Goal: Task Accomplishment & Management: Use online tool/utility

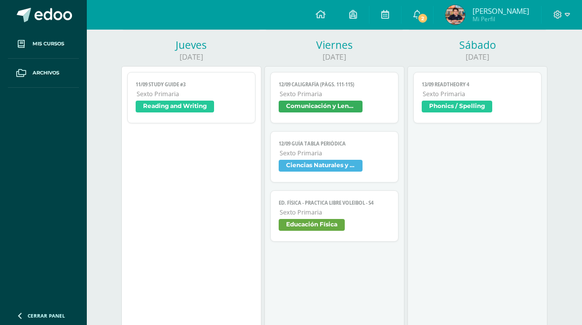
scroll to position [464, 0]
click at [372, 115] on span "Comunicación y Lenguaje" at bounding box center [334, 108] width 111 height 14
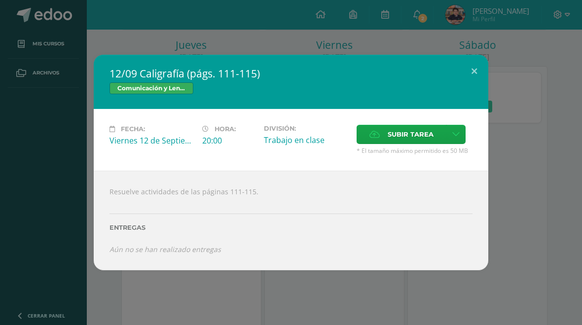
click at [418, 132] on span "Subir tarea" at bounding box center [411, 134] width 46 height 18
click at [0, 0] on input "Subir tarea" at bounding box center [0, 0] width 0 height 0
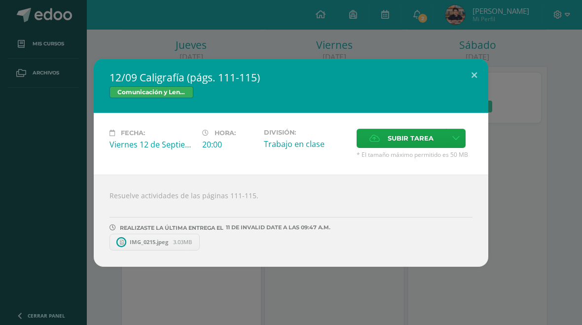
click at [408, 125] on div "Fecha: Viernes 12 de Septiembre Hora: 20:00 División: Trabajo en clase Cancelar" at bounding box center [291, 144] width 394 height 62
click at [406, 140] on span "Subir tarea" at bounding box center [411, 138] width 46 height 18
click at [0, 0] on input "Subir tarea" at bounding box center [0, 0] width 0 height 0
click at [401, 143] on span "Subir tarea" at bounding box center [411, 138] width 46 height 18
click at [0, 0] on input "Subir tarea" at bounding box center [0, 0] width 0 height 0
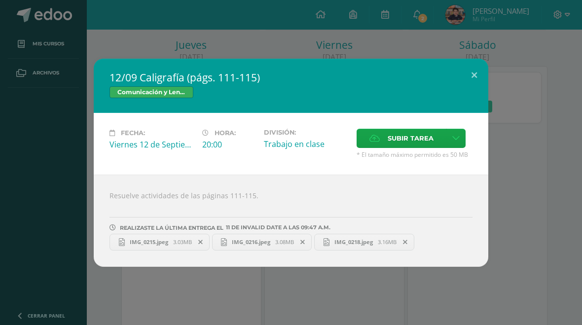
click at [414, 140] on span "Subir tarea" at bounding box center [411, 138] width 46 height 18
click at [0, 0] on input "Subir tarea" at bounding box center [0, 0] width 0 height 0
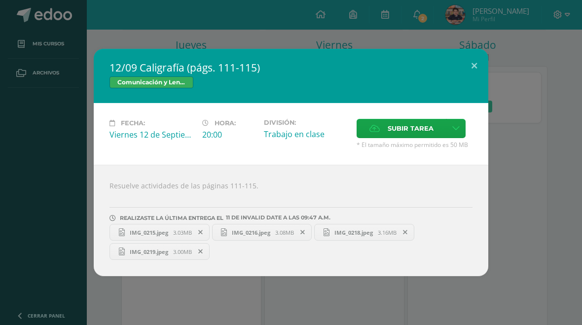
click at [475, 63] on button at bounding box center [474, 66] width 28 height 34
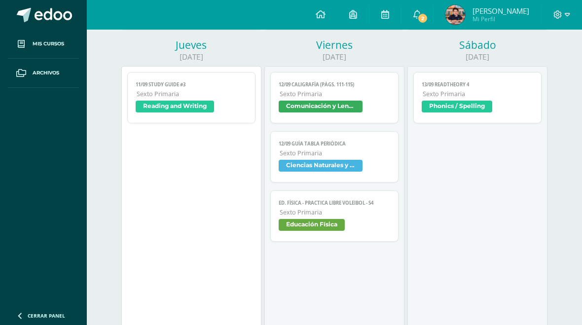
click at [373, 171] on span "Ciencias Naturales y Tecnología" at bounding box center [334, 167] width 111 height 14
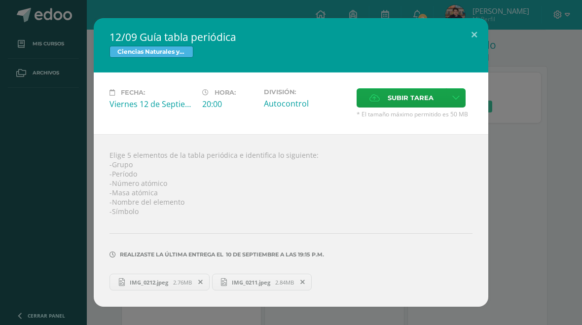
click at [487, 27] on button at bounding box center [474, 35] width 28 height 34
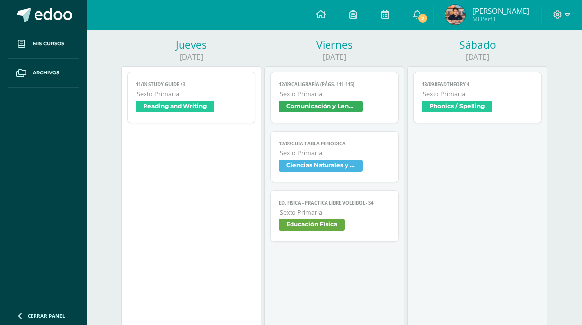
click at [479, 27] on div "12/09 Guía tabla periódica Ciencias Naturales y Tecnología Fecha: Viernes 12 de…" at bounding box center [291, 162] width 574 height 288
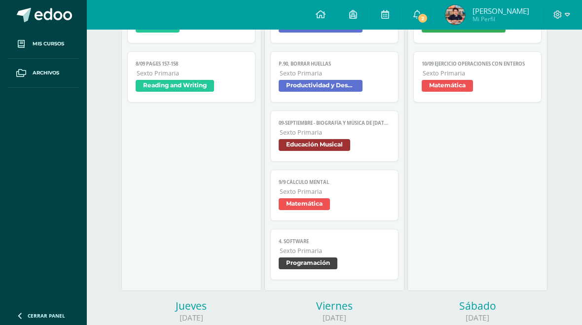
scroll to position [460, 0]
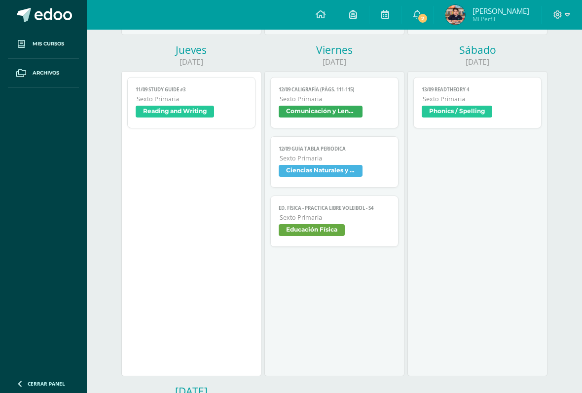
click at [368, 234] on span "Educación Física" at bounding box center [334, 231] width 111 height 14
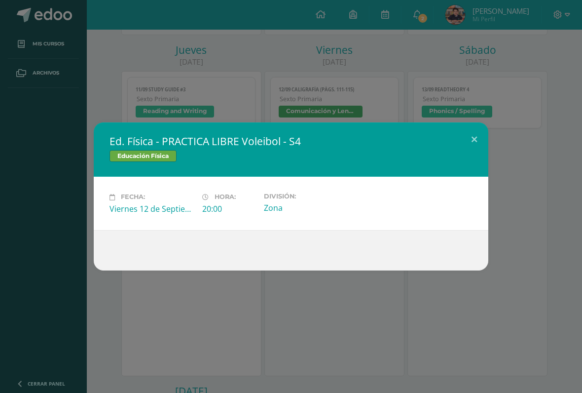
click at [479, 138] on button at bounding box center [474, 139] width 28 height 34
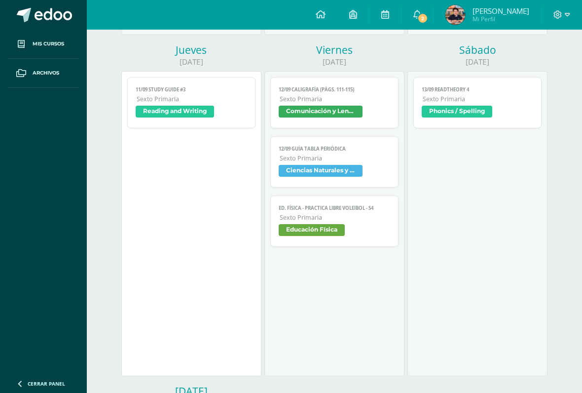
click at [377, 114] on span "Comunicación y Lenguaje" at bounding box center [334, 113] width 111 height 14
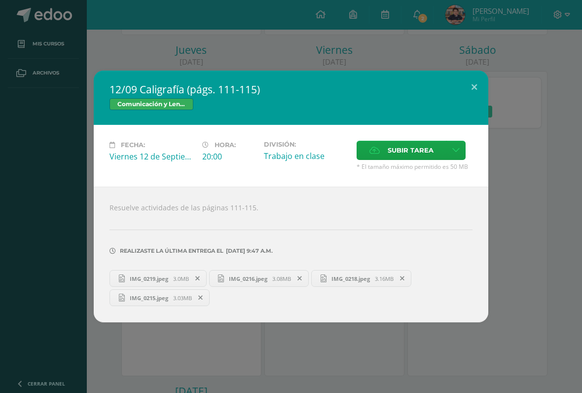
click at [467, 86] on button at bounding box center [474, 88] width 28 height 34
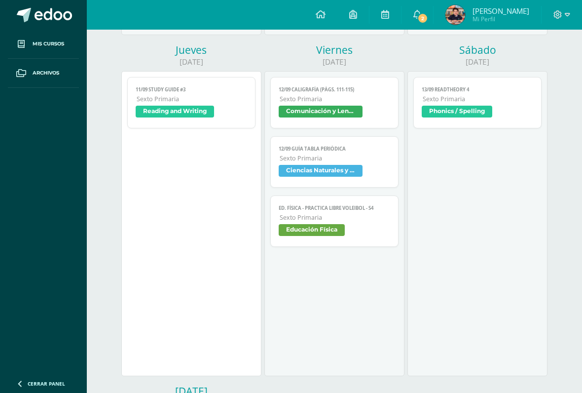
click at [474, 85] on div "12/09 Caligrafía (págs. 111-115) Comunicación y Lenguaje Fecha: Viernes 12 de S…" at bounding box center [291, 196] width 574 height 251
click at [357, 175] on span "Ciencias Naturales y Tecnología" at bounding box center [321, 171] width 84 height 12
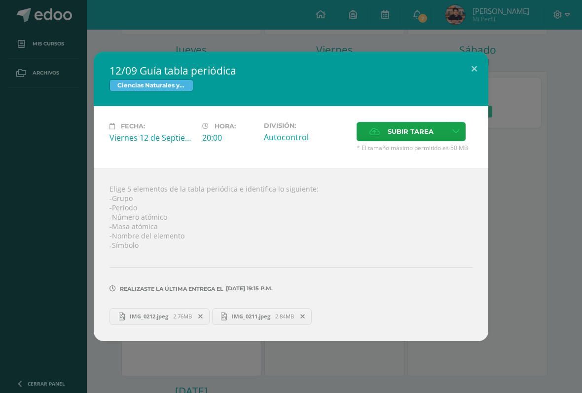
click at [175, 320] on span "2.76MB" at bounding box center [182, 315] width 19 height 7
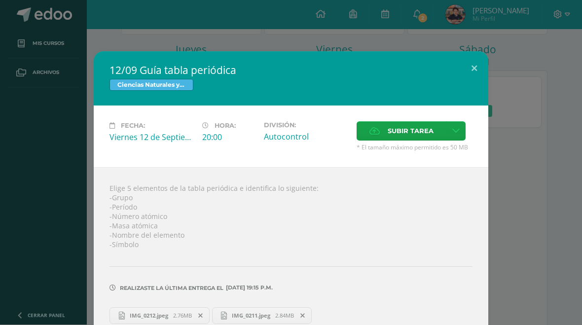
scroll to position [488, 0]
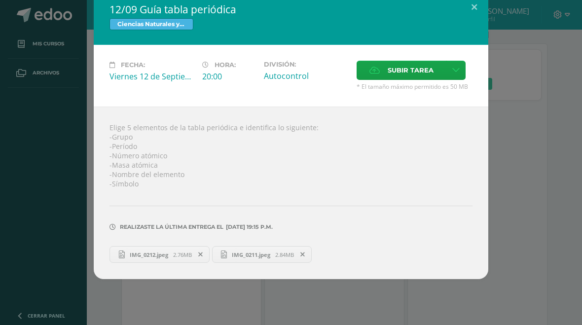
click at [266, 263] on link "IMG_0211.jpeg 2.84MB" at bounding box center [262, 254] width 100 height 17
